Goal: Task Accomplishment & Management: Manage account settings

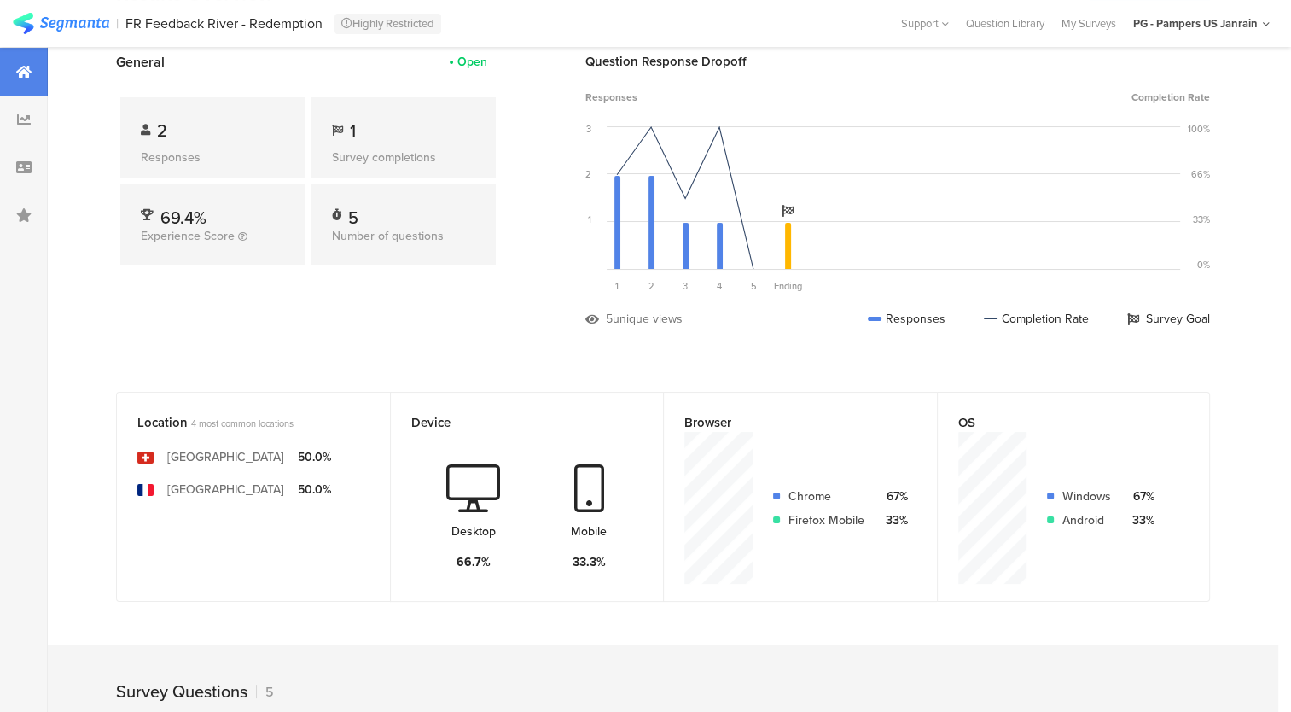
scroll to position [94, 0]
click at [594, 349] on div "Question Response Dropoff Responses Completion Rate 3 2 1 0 Sorry, your browser…" at bounding box center [897, 202] width 625 height 301
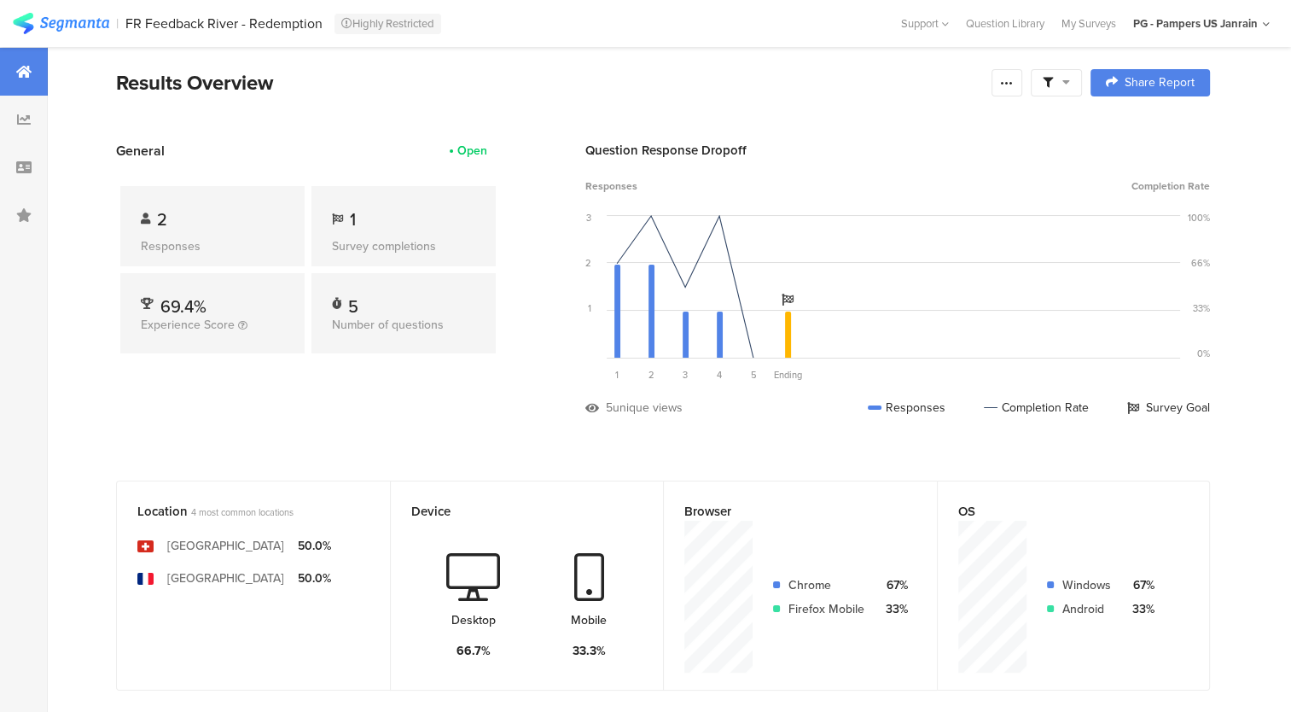
scroll to position [0, 0]
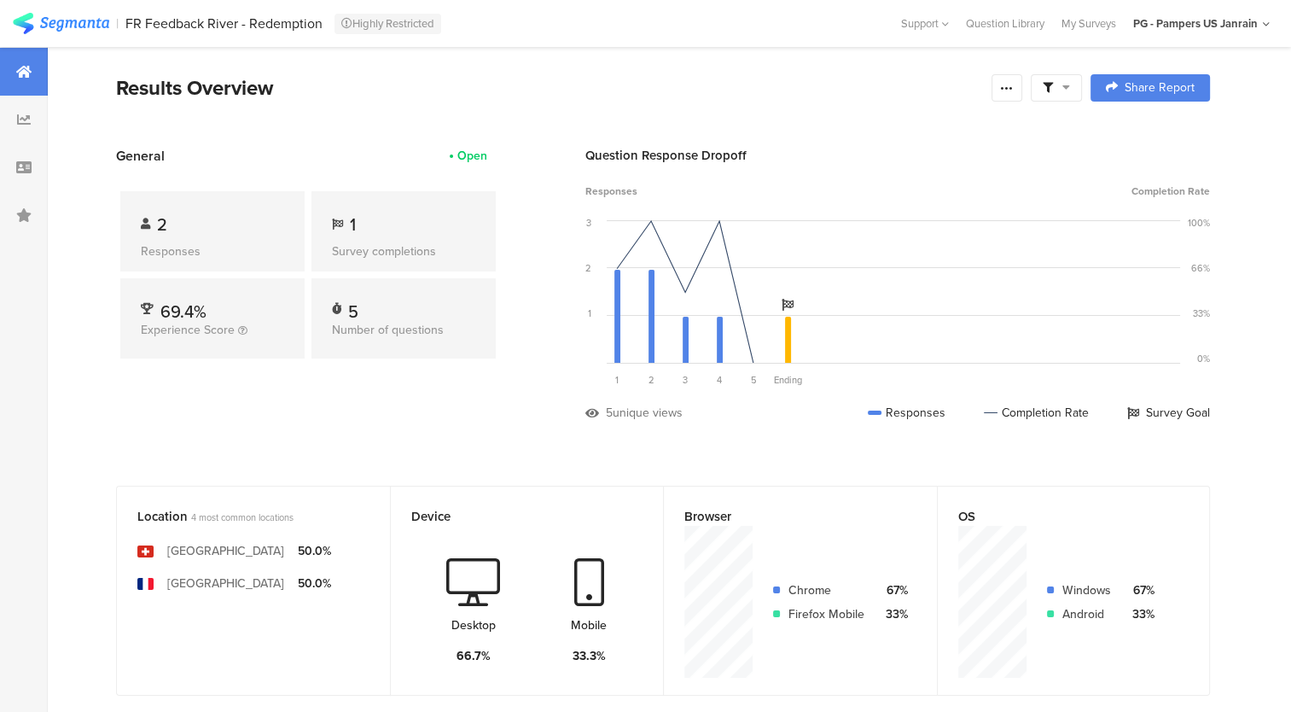
click at [263, 117] on section "Results Overview Confidence Level 95 % Preview survey Edit survey Export Result…" at bounding box center [663, 109] width 1231 height 73
click at [1014, 92] on icon at bounding box center [1007, 88] width 14 height 14
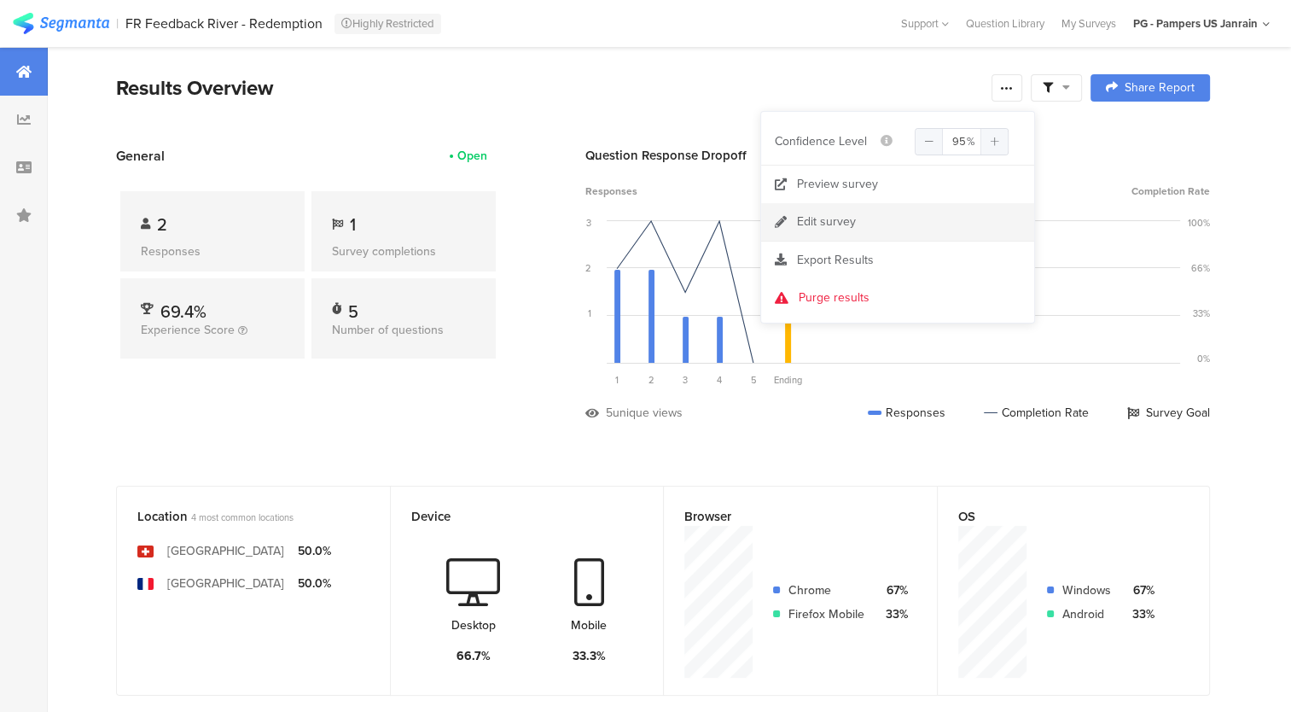
click at [846, 221] on div "Edit survey" at bounding box center [826, 221] width 59 height 17
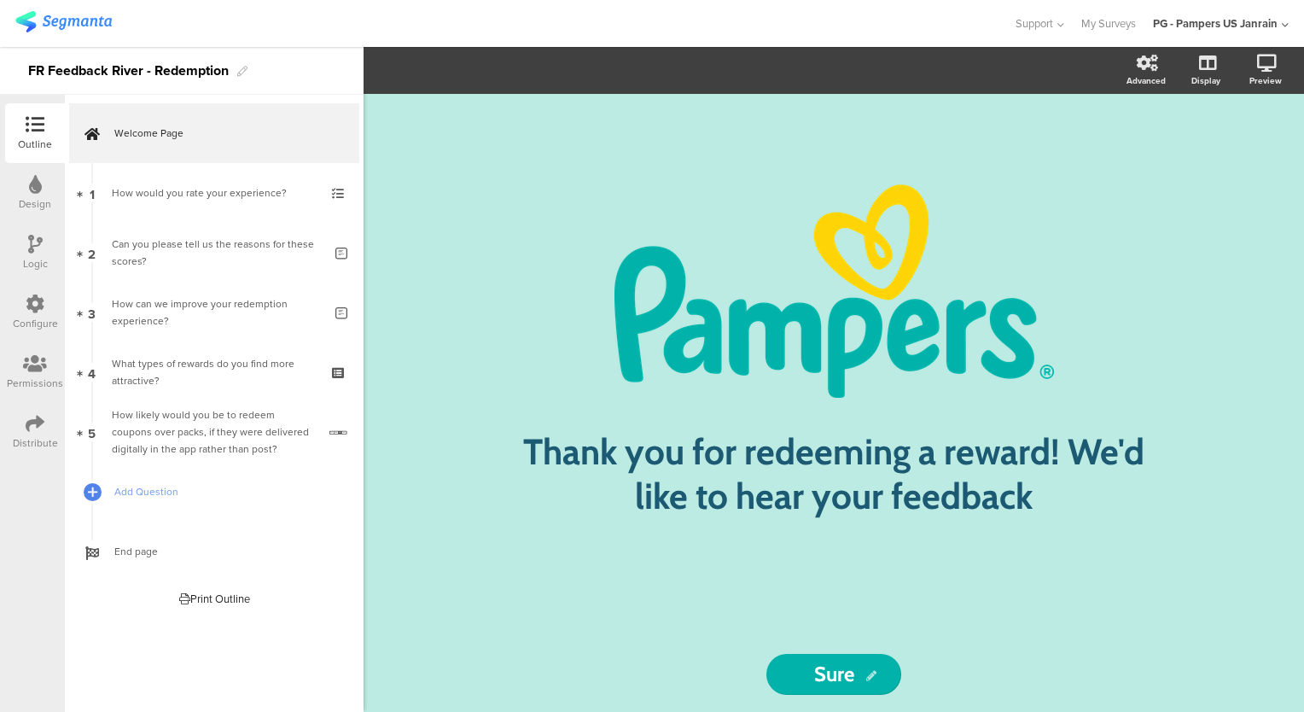
click at [27, 307] on icon at bounding box center [35, 303] width 19 height 19
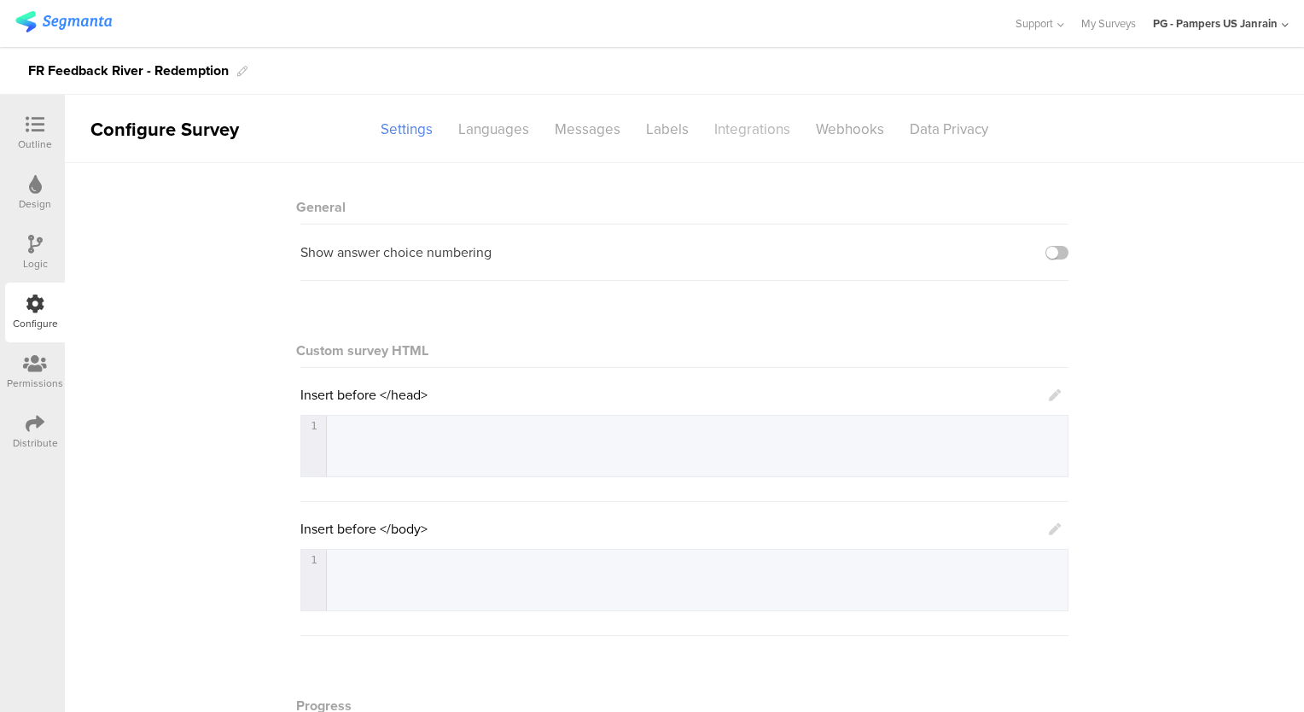
click at [749, 126] on div "Integrations" at bounding box center [753, 129] width 102 height 30
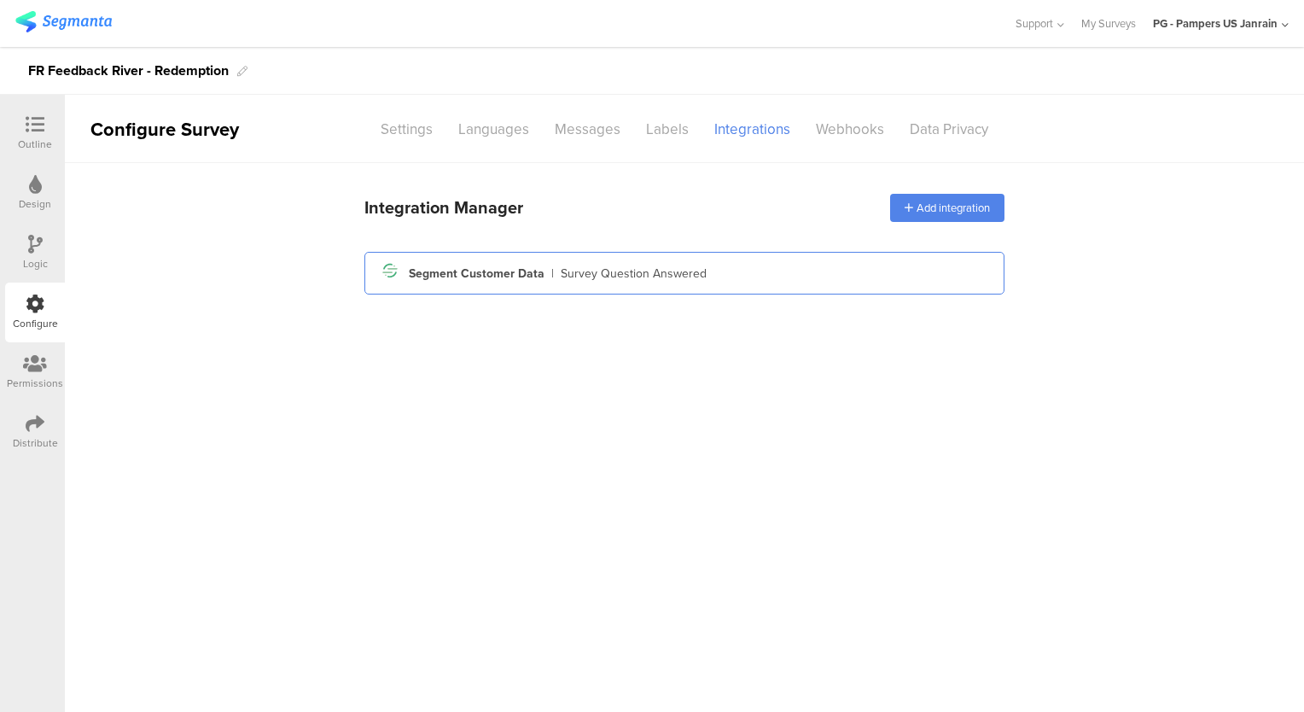
click at [424, 277] on div "Segment Customer Data" at bounding box center [477, 274] width 136 height 18
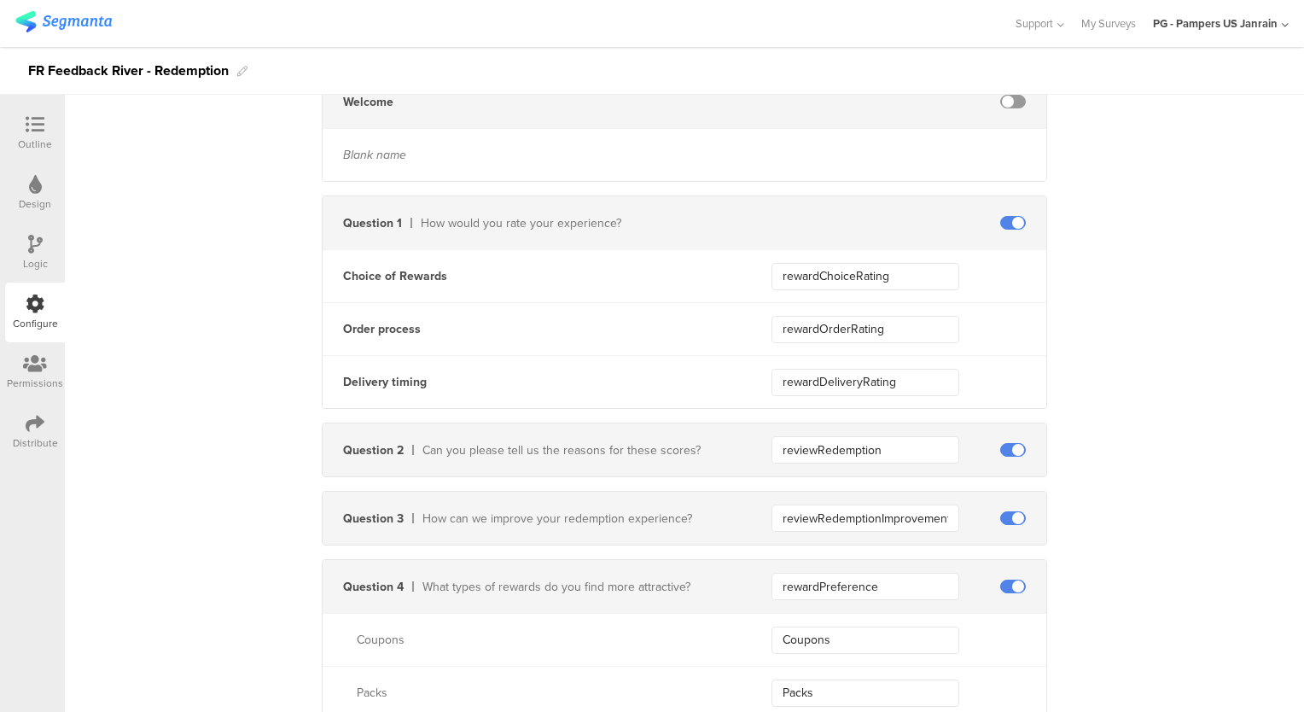
scroll to position [575, 0]
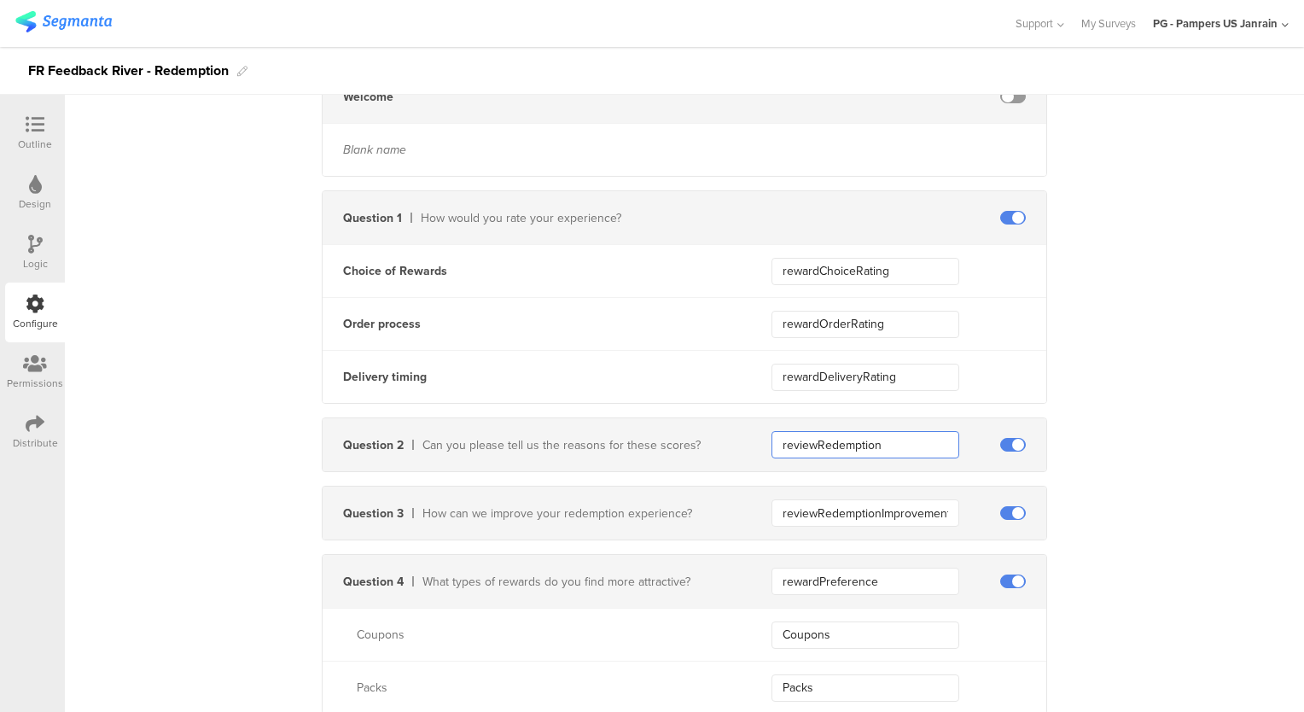
drag, startPoint x: 776, startPoint y: 441, endPoint x: 880, endPoint y: 440, distance: 104.1
click at [880, 440] on input "reviewRedemption" at bounding box center [865, 444] width 188 height 27
click at [348, 445] on div "Question 2" at bounding box center [373, 445] width 61 height 18
drag, startPoint x: 332, startPoint y: 440, endPoint x: 411, endPoint y: 444, distance: 79.5
click at [411, 444] on div "Question 2 Can you please tell us the reasons for these scores?" at bounding box center [527, 445] width 408 height 18
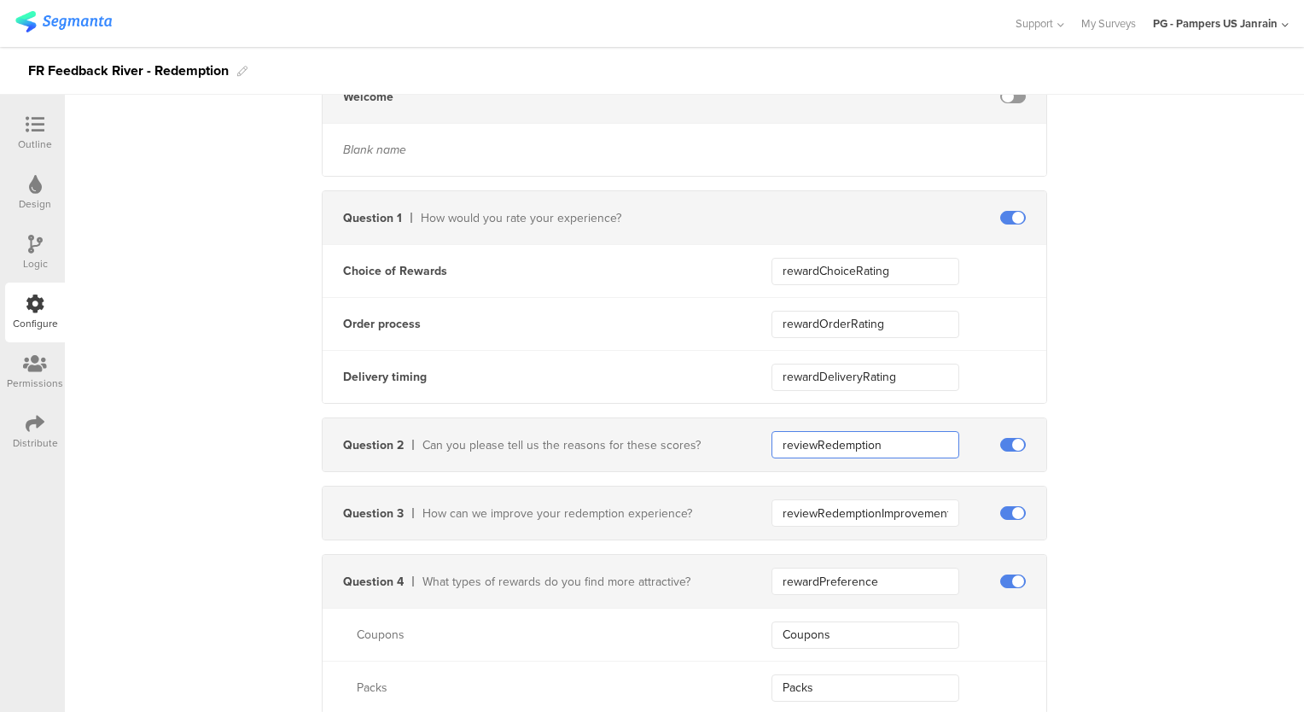
drag, startPoint x: 778, startPoint y: 443, endPoint x: 901, endPoint y: 445, distance: 122.9
click at [901, 445] on input "reviewRedemption" at bounding box center [865, 444] width 188 height 27
drag, startPoint x: 810, startPoint y: 440, endPoint x: 761, endPoint y: 442, distance: 48.7
click at [761, 442] on div "Question 2 Can you please tell us the reasons for these scores? reviewRedemption" at bounding box center [685, 444] width 724 height 53
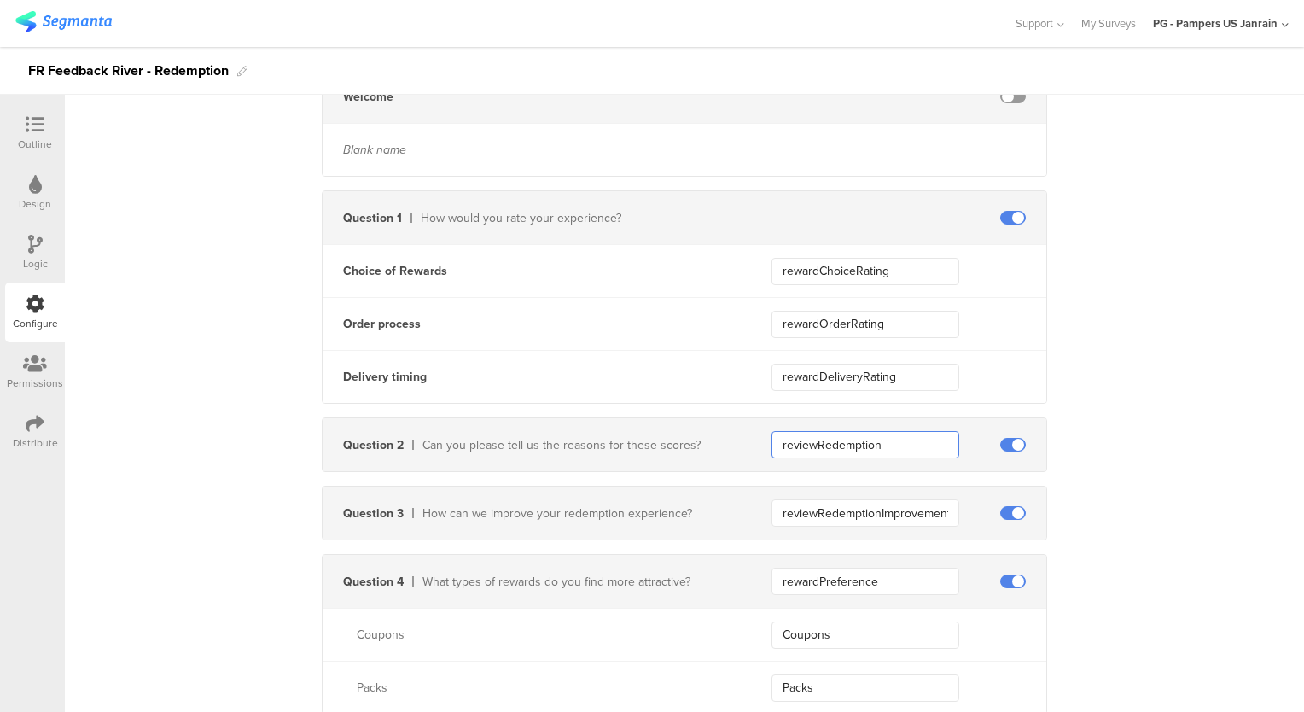
click at [773, 448] on input "reviewRedemption" at bounding box center [865, 444] width 188 height 27
click at [774, 585] on input "rewardPreference" at bounding box center [865, 581] width 188 height 27
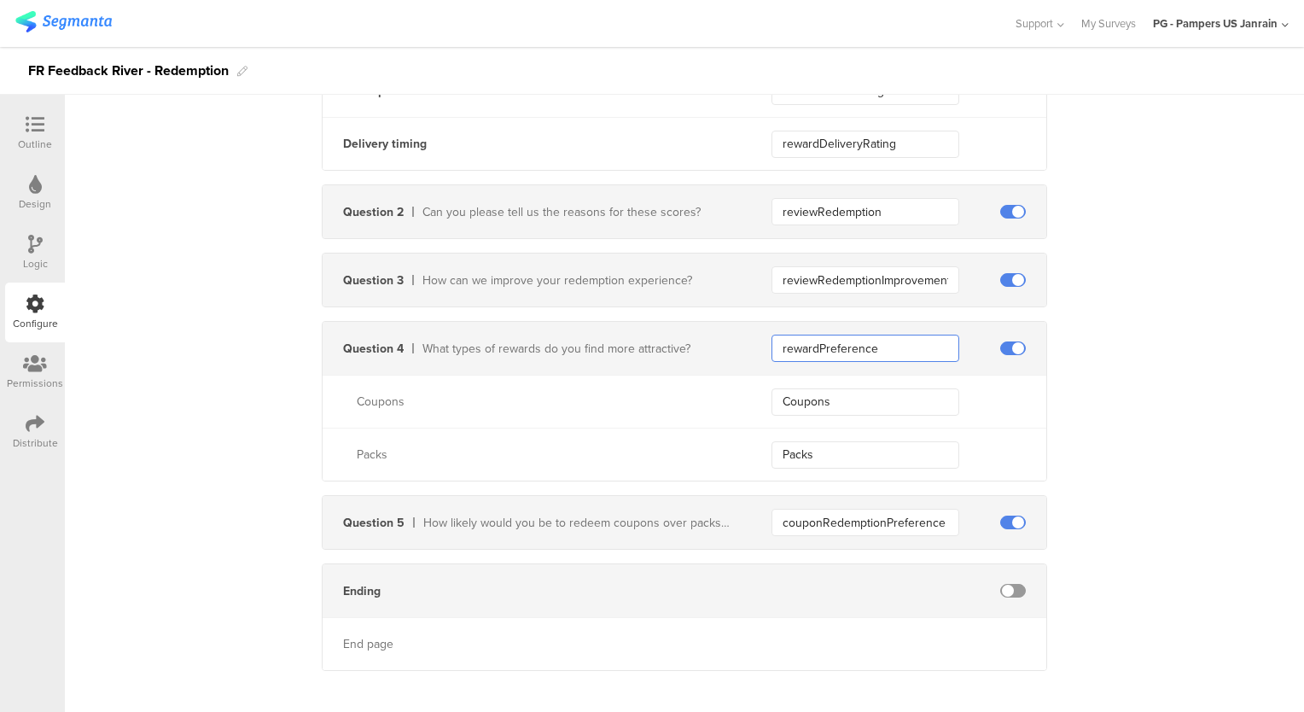
scroll to position [819, 0]
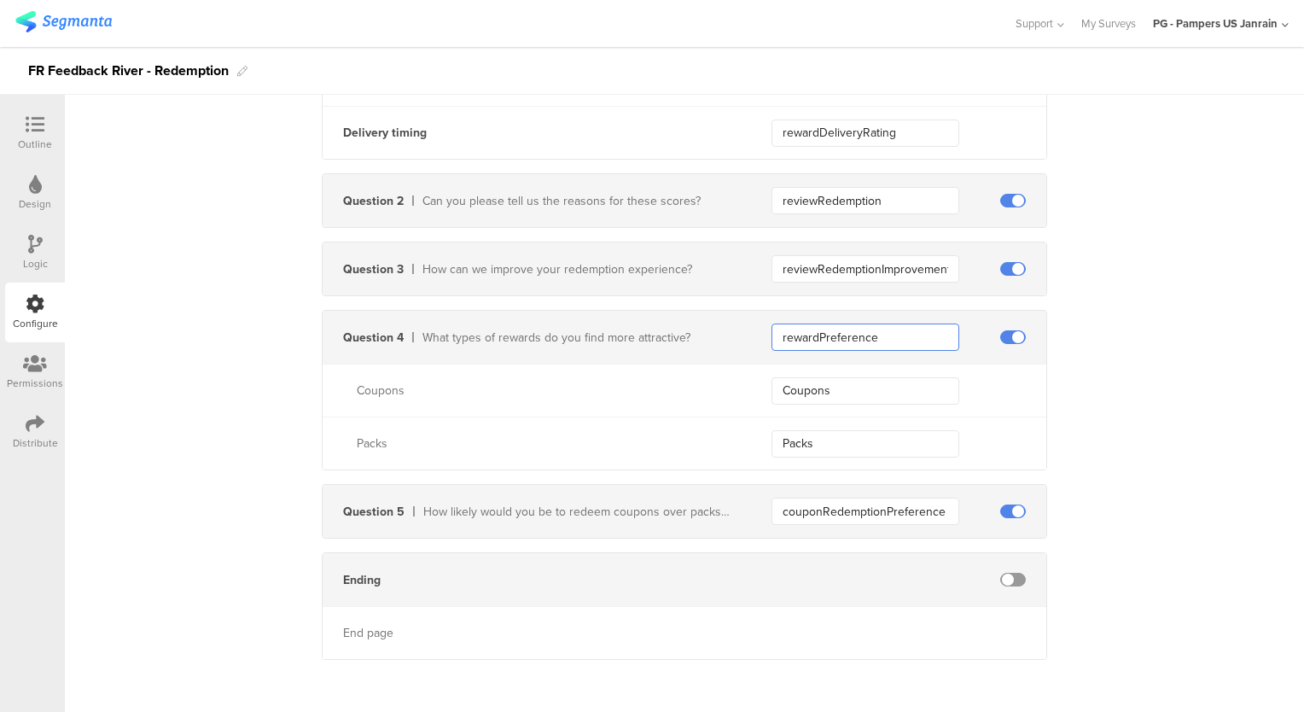
drag, startPoint x: 771, startPoint y: 334, endPoint x: 915, endPoint y: 335, distance: 143.4
click at [915, 335] on input "rewardPreference" at bounding box center [865, 336] width 188 height 27
click at [789, 200] on input "reviewRedemption" at bounding box center [865, 200] width 188 height 27
click at [681, 224] on div "Question 2 Can you please tell us the reasons for these scores? reviewRedemption" at bounding box center [684, 200] width 725 height 55
